Goal: Find contact information: Find contact information

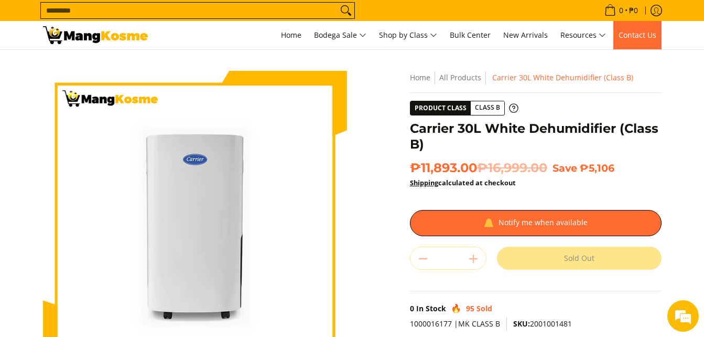
click at [626, 34] on span "Contact Us" at bounding box center [637, 35] width 38 height 10
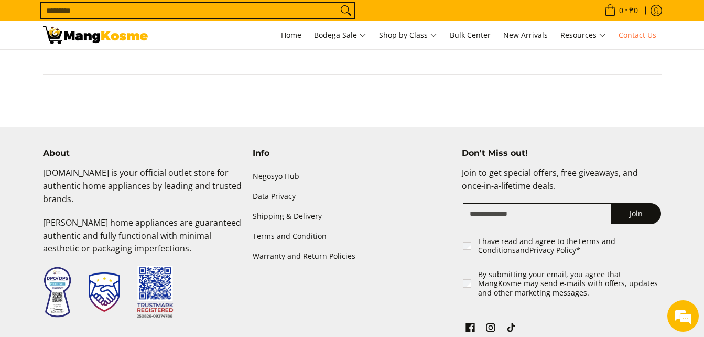
scroll to position [747, 0]
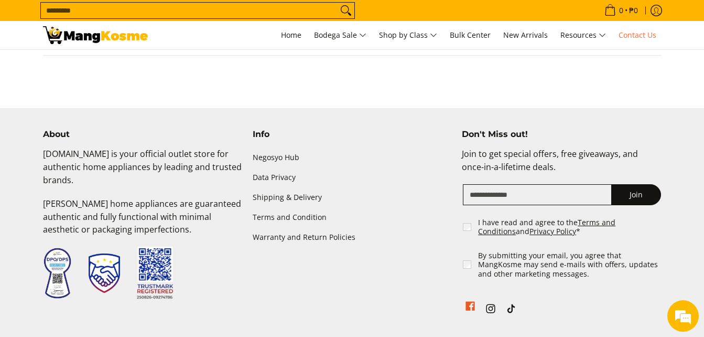
click at [473, 301] on icon "See Mang Kosme on Facebook" at bounding box center [469, 305] width 9 height 9
